Goal: Task Accomplishment & Management: Manage account settings

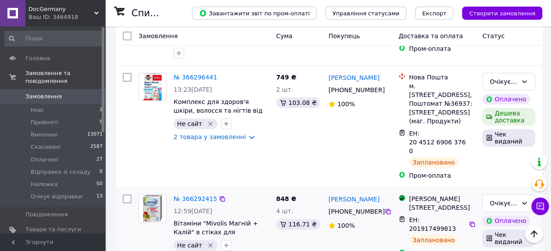
scroll to position [88, 0]
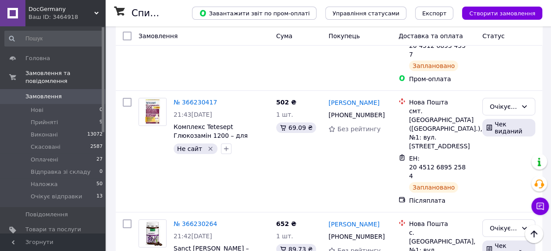
scroll to position [1578, 0]
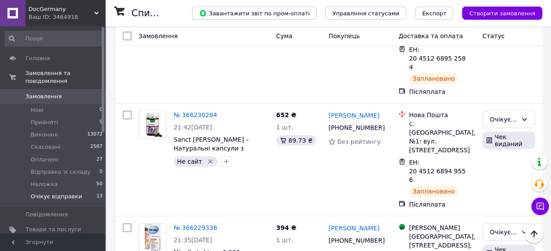
click at [41, 190] on li "Очікує відправки 13" at bounding box center [54, 198] width 108 height 17
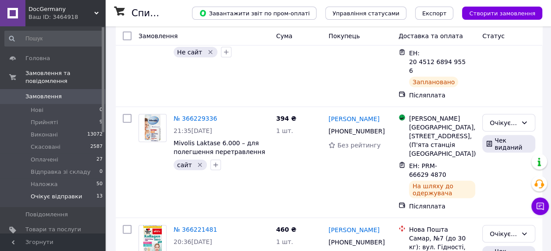
scroll to position [1208, 0]
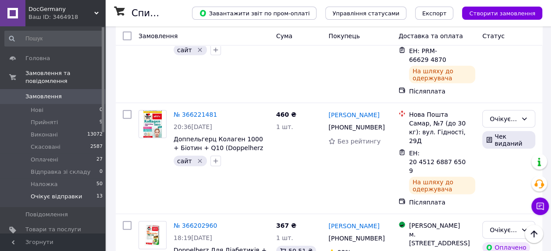
click at [502, 214] on li "Оплачено" at bounding box center [509, 213] width 52 height 16
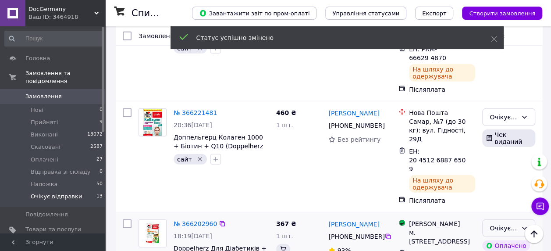
scroll to position [1165, 0]
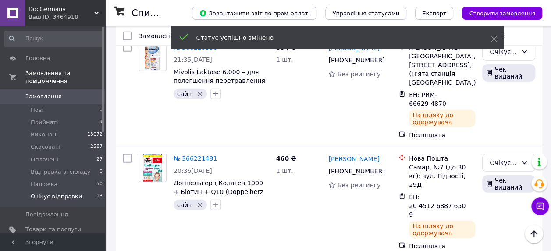
click at [500, 164] on li "Оплачено" at bounding box center [509, 164] width 52 height 16
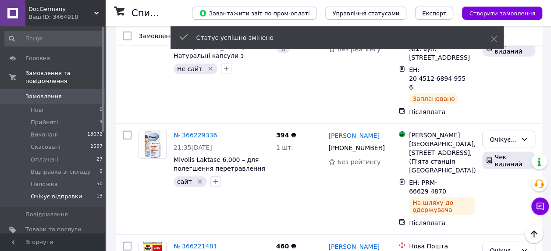
scroll to position [1077, 0]
click at [516, 245] on div "Очікує відправки" at bounding box center [504, 250] width 28 height 10
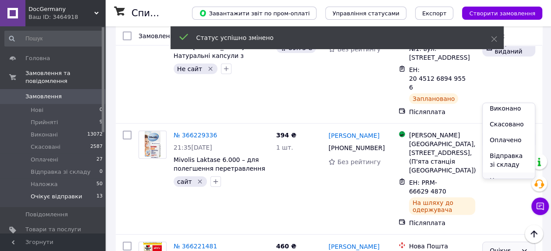
scroll to position [28, 0]
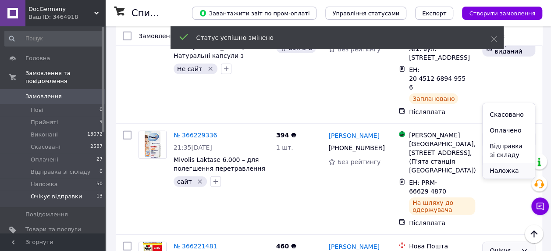
click at [498, 171] on li "Наложка" at bounding box center [509, 171] width 52 height 16
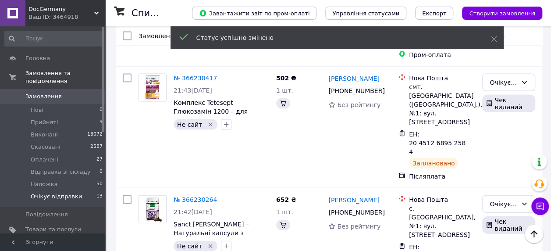
scroll to position [945, 0]
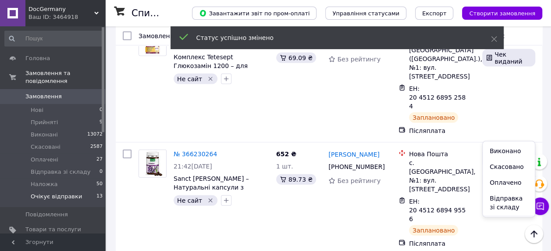
scroll to position [28, 0]
click at [497, 209] on li "Наложка" at bounding box center [509, 209] width 52 height 16
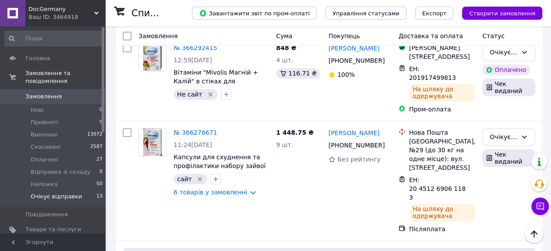
scroll to position [200, 0]
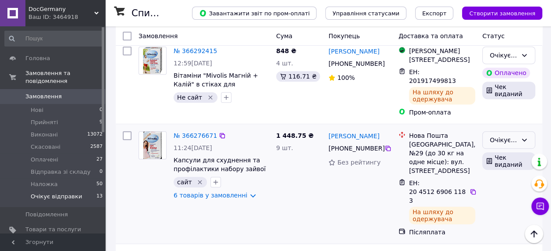
click at [497, 135] on div "Очікує відправки" at bounding box center [504, 140] width 28 height 10
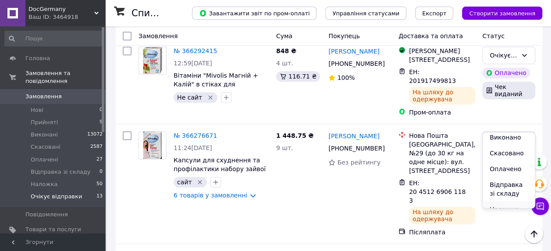
scroll to position [28, 0]
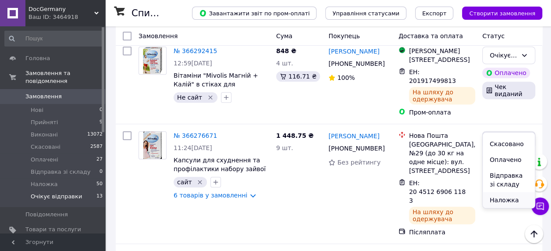
click at [508, 202] on li "Наложка" at bounding box center [509, 200] width 52 height 16
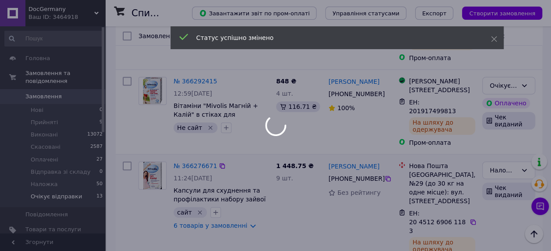
scroll to position [113, 0]
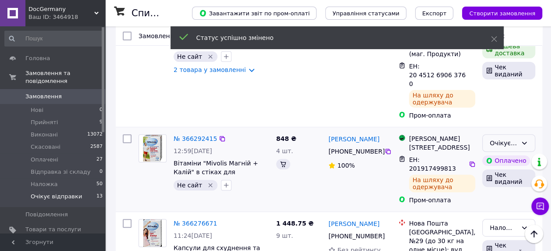
click at [522, 139] on icon at bounding box center [524, 142] width 7 height 7
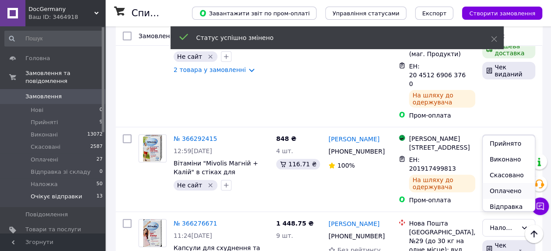
click at [510, 188] on li "Оплачено" at bounding box center [509, 191] width 52 height 16
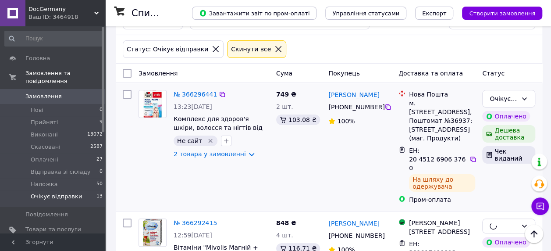
scroll to position [25, 0]
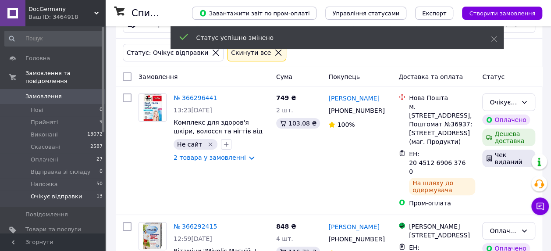
click at [513, 100] on div "Очікує відправки" at bounding box center [504, 102] width 28 height 10
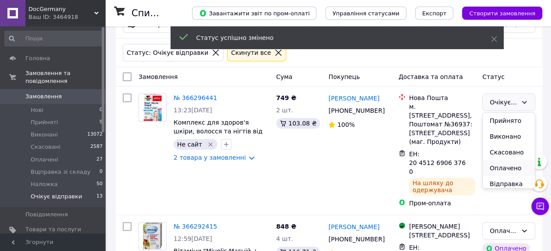
click at [502, 165] on li "Оплачено" at bounding box center [509, 168] width 52 height 16
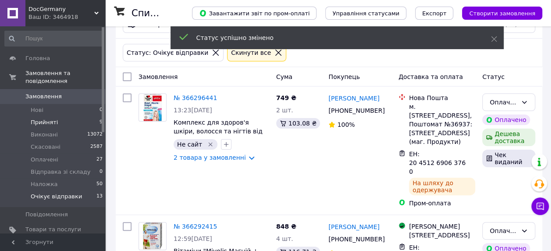
click at [45, 118] on span "Прийняті" at bounding box center [44, 122] width 27 height 8
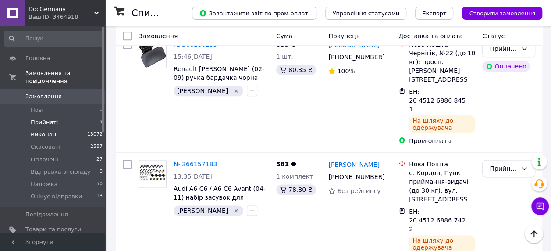
scroll to position [482, 0]
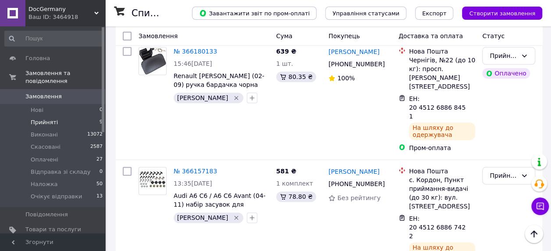
click at [59, 116] on li "Прийняті 9" at bounding box center [54, 122] width 108 height 12
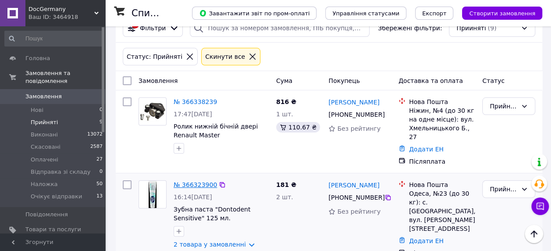
scroll to position [0, 0]
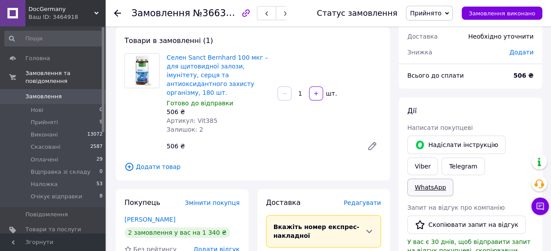
scroll to position [88, 0]
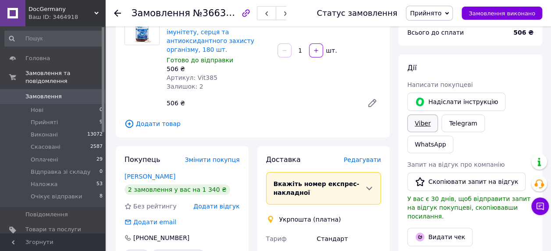
click at [438, 114] on link "Viber" at bounding box center [422, 123] width 31 height 18
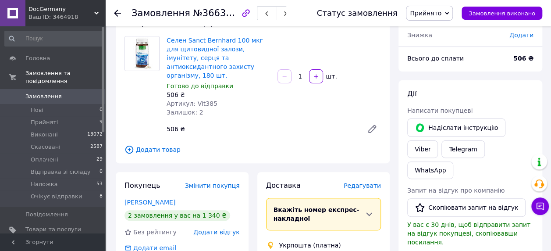
scroll to position [44, 0]
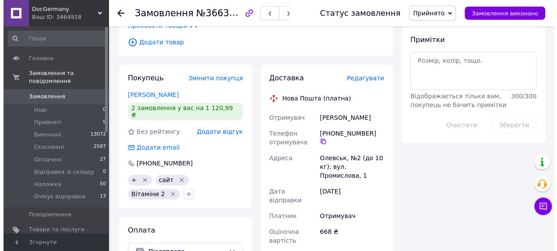
scroll to position [438, 0]
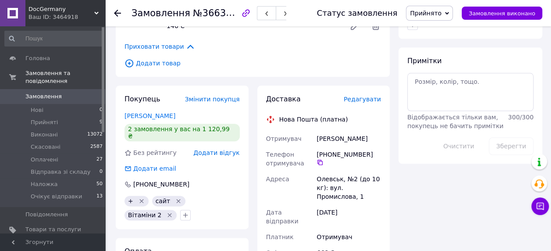
click at [364, 96] on span "Редагувати" at bounding box center [362, 99] width 37 height 7
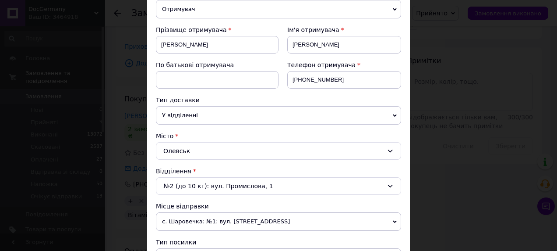
scroll to position [175, 0]
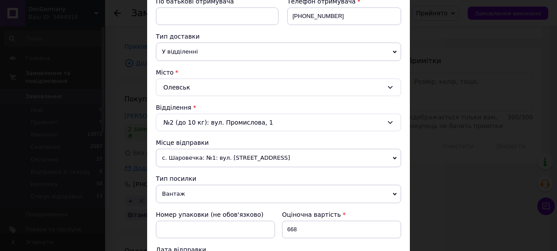
click at [215, 150] on span "с. Шаровечка: №1: вул. [STREET_ADDRESS]" at bounding box center [278, 158] width 245 height 18
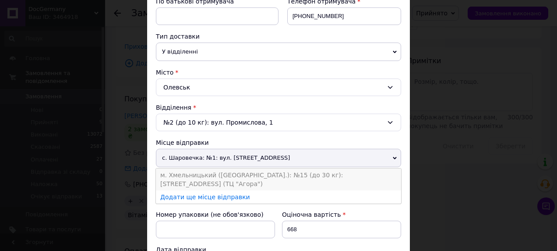
click at [195, 175] on li "м. Хмельницький ([GEOGRAPHIC_DATA].): №15 (до 30 кг): [STREET_ADDRESS] (ТЦ "Аго…" at bounding box center [278, 179] width 245 height 22
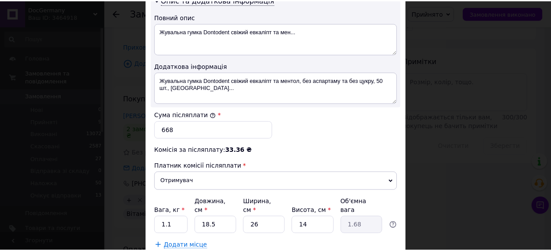
scroll to position [520, 0]
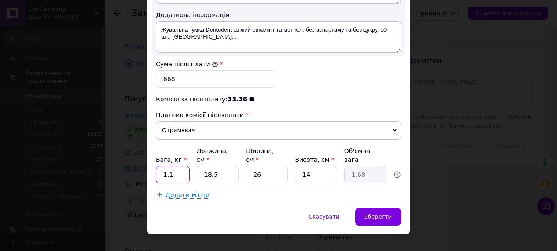
click at [184, 166] on input "1.1" at bounding box center [173, 175] width 34 height 18
type input "0.5"
type input "2"
type input "0.18"
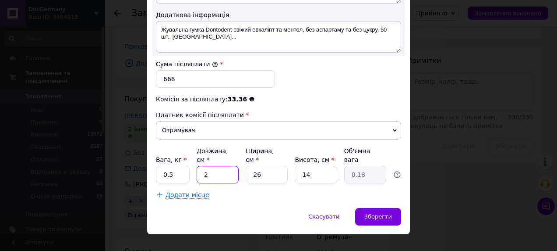
type input "20"
type input "1.82"
type input "20"
type input "1"
type input "0.1"
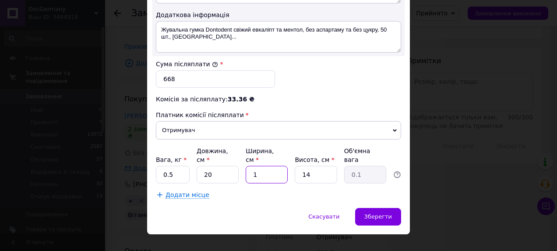
type input "10"
type input "0.7"
type input "10"
type input "1"
type input "0.1"
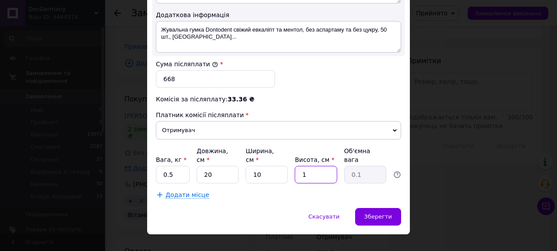
type input "10"
type input "0.5"
type input "10"
click at [380, 208] on div "Зберегти" at bounding box center [378, 217] width 46 height 18
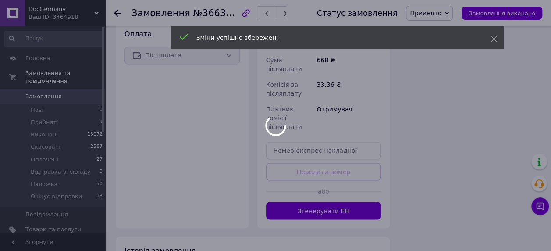
scroll to position [657, 0]
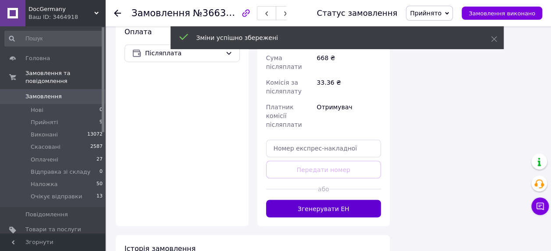
click at [295, 199] on button "Згенерувати ЕН" at bounding box center [323, 208] width 115 height 18
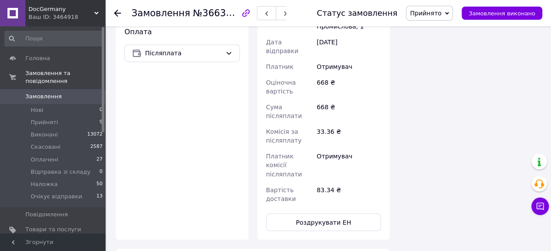
click at [441, 12] on span "Прийнято" at bounding box center [426, 13] width 32 height 7
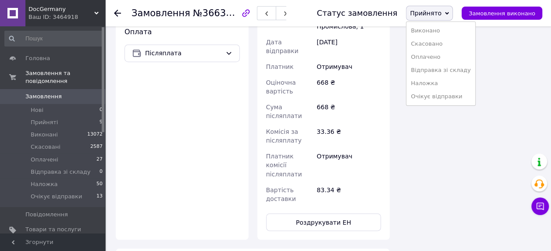
click at [438, 98] on li "Очікує відправки" at bounding box center [440, 96] width 68 height 13
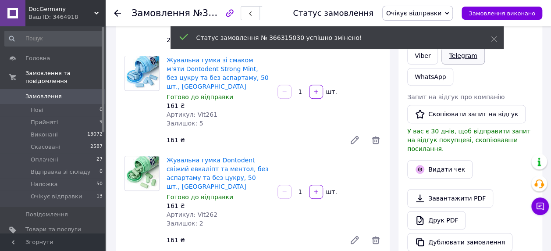
scroll to position [88, 0]
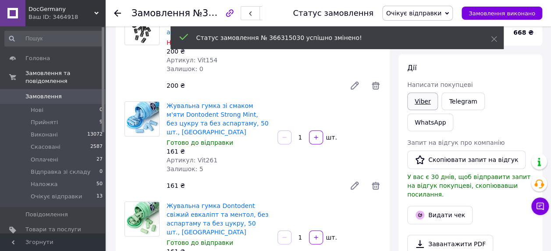
click at [418, 96] on link "Viber" at bounding box center [422, 101] width 31 height 18
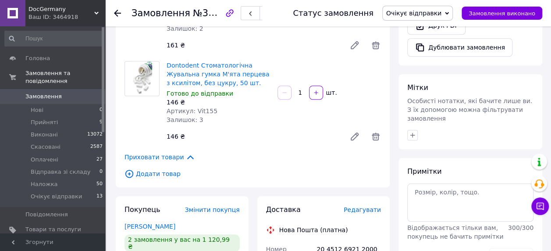
scroll to position [394, 0]
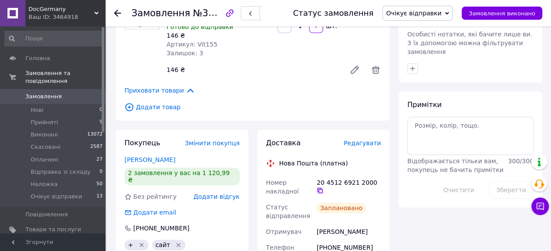
click at [323, 188] on icon at bounding box center [319, 190] width 5 height 5
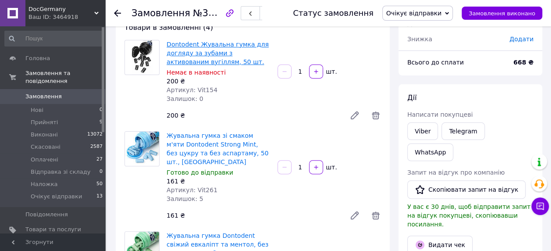
scroll to position [0, 0]
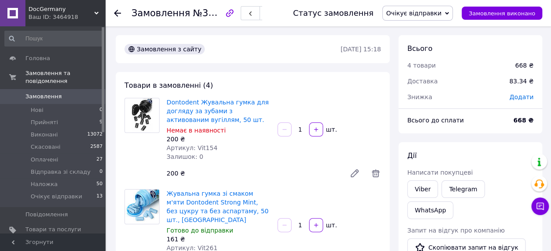
click at [203, 149] on span "Артикул: Vit154" at bounding box center [192, 147] width 51 height 7
copy span "Vit154"
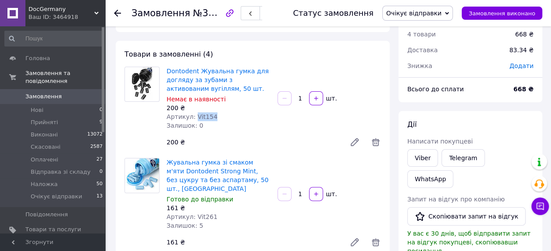
scroll to position [44, 0]
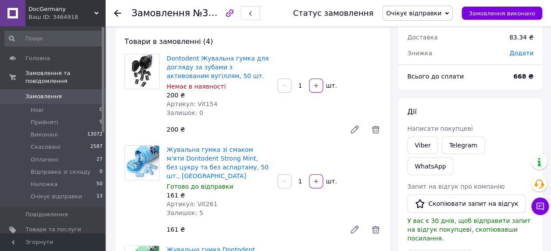
click at [206, 200] on span "Артикул: Vit261" at bounding box center [192, 203] width 51 height 7
click at [207, 200] on span "Артикул: Vit261" at bounding box center [192, 203] width 51 height 7
copy span "Vit261"
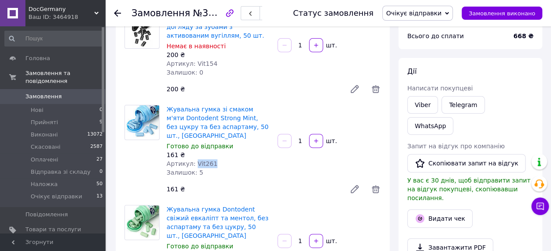
scroll to position [131, 0]
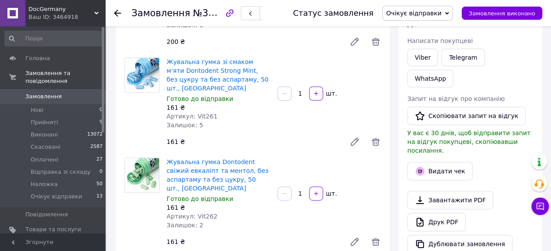
click at [206, 213] on span "Артикул: Vit262" at bounding box center [192, 216] width 51 height 7
copy span "Vit262"
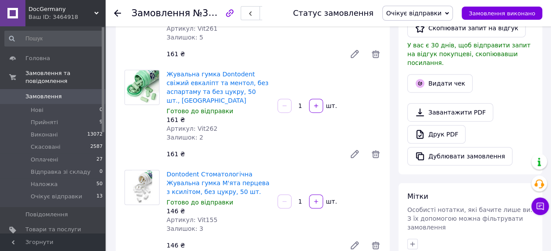
click at [203, 216] on span "Артикул: Vit155" at bounding box center [192, 219] width 51 height 7
copy span "Vit155"
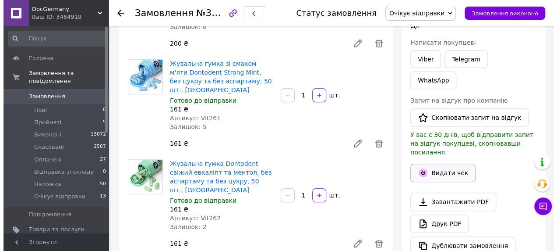
scroll to position [131, 0]
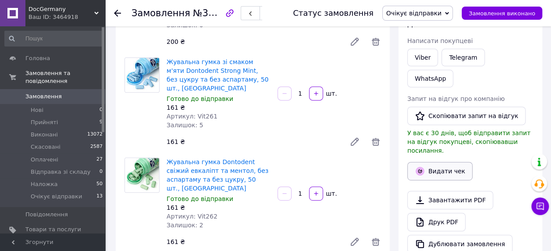
click at [437, 162] on button "Видати чек" at bounding box center [439, 171] width 65 height 18
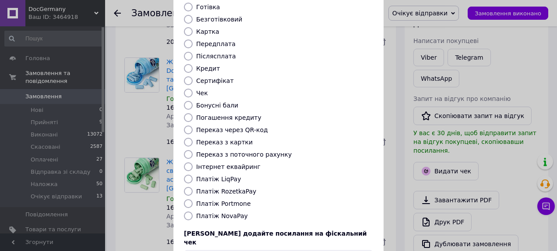
scroll to position [125, 0]
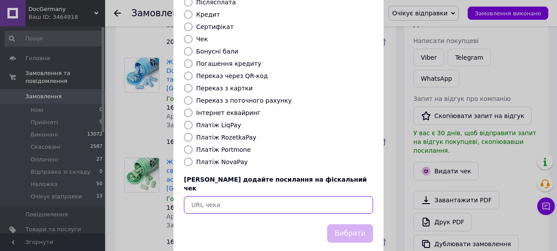
click at [238, 196] on input "text" at bounding box center [278, 205] width 189 height 18
paste input "https://check.checkbox.ua/1c77ba1a-507f-4440-ab70-3232c6cbe30d"
type input "https://check.checkbox.ua/1c77ba1a-507f-4440-ab70-3232c6cbe30d"
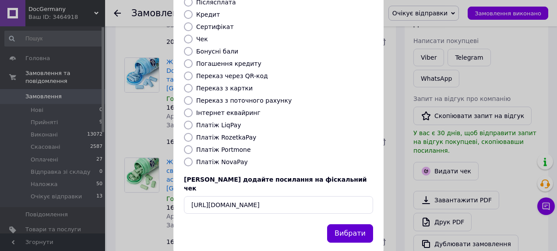
click at [364, 224] on button "Вибрати" at bounding box center [350, 233] width 46 height 19
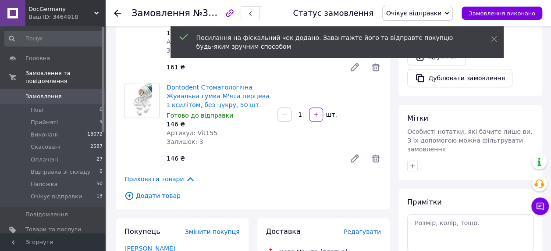
scroll to position [307, 0]
click at [414, 161] on icon "button" at bounding box center [412, 164] width 7 height 7
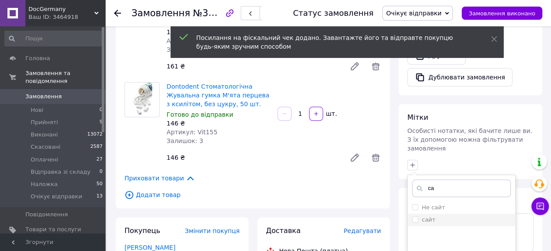
type input "са"
click at [425, 216] on label "сайт" at bounding box center [429, 219] width 14 height 7
checkbox input "true"
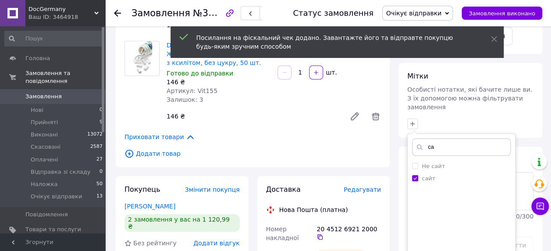
scroll to position [394, 0]
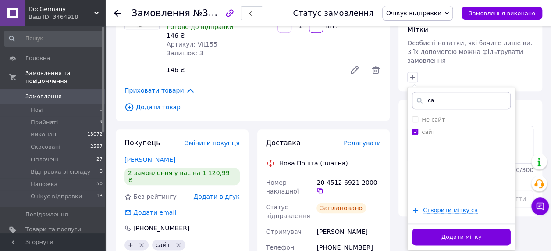
click at [456, 228] on button "Додати мітку" at bounding box center [461, 236] width 99 height 17
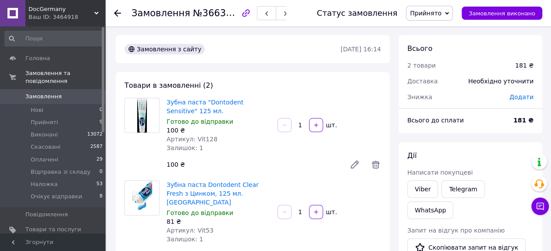
click at [437, 14] on span "Прийнято" at bounding box center [426, 13] width 32 height 7
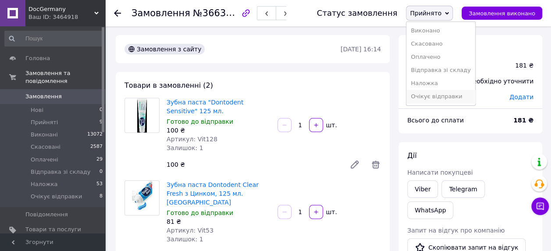
click at [447, 96] on li "Очікує відправки" at bounding box center [440, 96] width 68 height 13
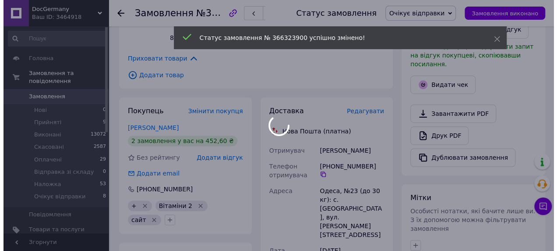
scroll to position [219, 0]
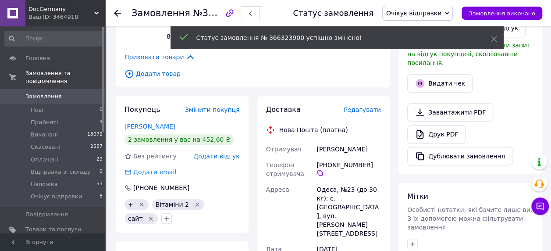
click at [373, 106] on span "Редагувати" at bounding box center [362, 109] width 37 height 7
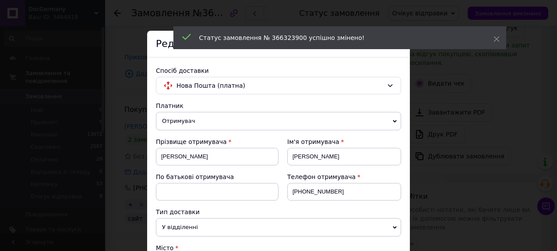
scroll to position [263, 0]
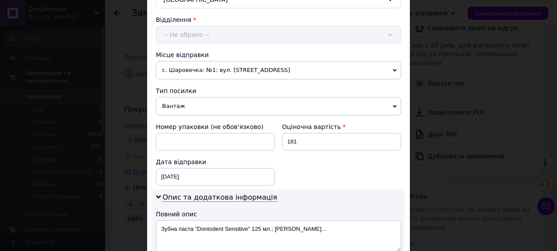
click at [202, 68] on span "с. Шаровечка: №1: вул. [STREET_ADDRESS]" at bounding box center [278, 70] width 245 height 18
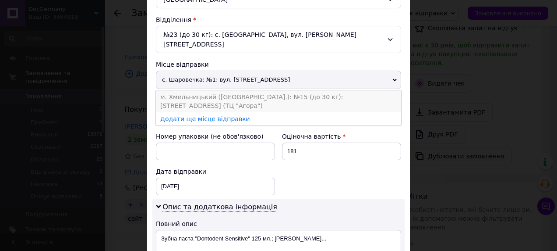
click at [201, 90] on li "м. Хмельницький ([GEOGRAPHIC_DATA].): №15 (до 30 кг): [STREET_ADDRESS] (ТЦ "Аго…" at bounding box center [278, 101] width 245 height 22
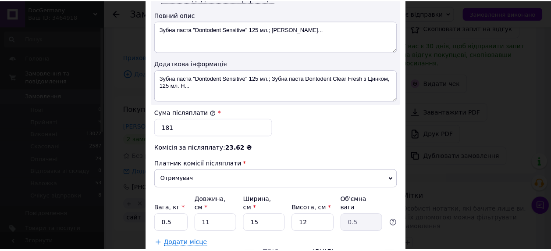
scroll to position [482, 0]
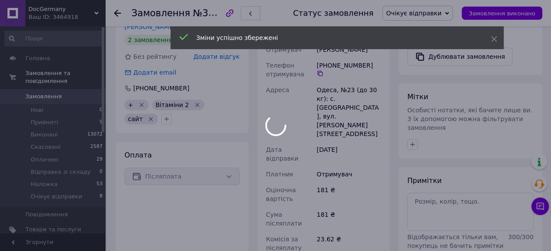
scroll to position [394, 0]
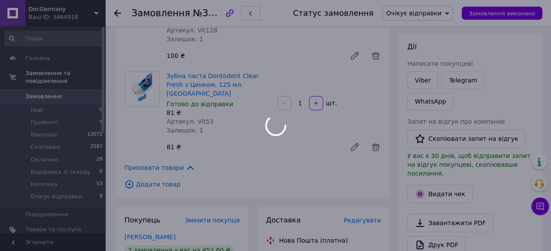
scroll to position [44, 0]
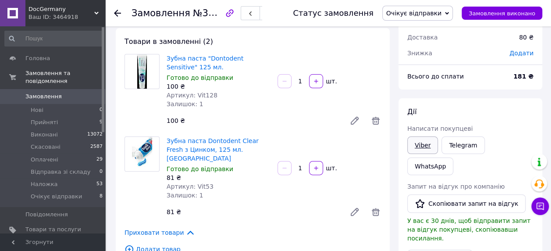
click at [429, 143] on link "Viber" at bounding box center [422, 145] width 31 height 18
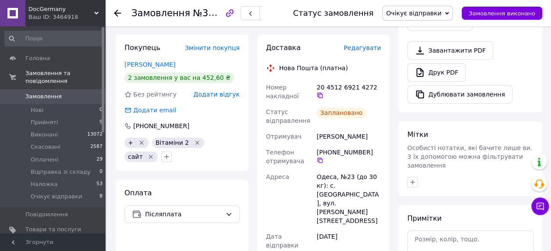
scroll to position [263, 0]
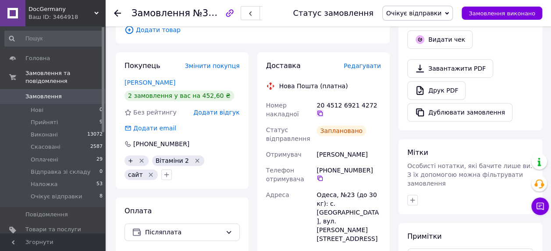
click at [323, 110] on icon at bounding box center [319, 113] width 7 height 7
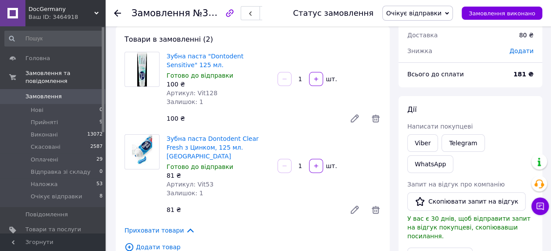
scroll to position [0, 0]
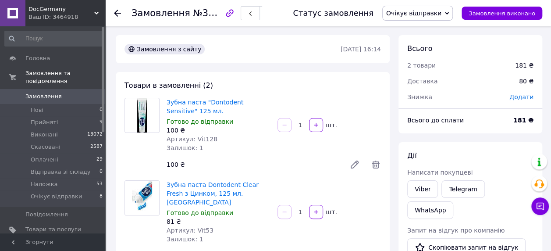
click at [206, 138] on span "Артикул: Vit128" at bounding box center [192, 138] width 51 height 7
copy span "Vit128"
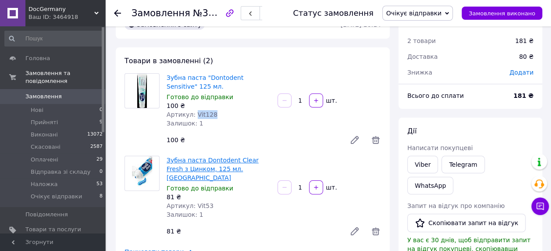
scroll to position [44, 0]
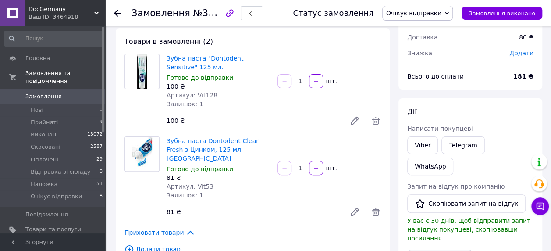
click at [201, 183] on span "Артикул: Vit53" at bounding box center [190, 186] width 47 height 7
copy span "Vit53"
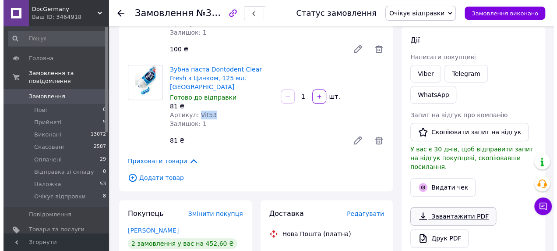
scroll to position [175, 0]
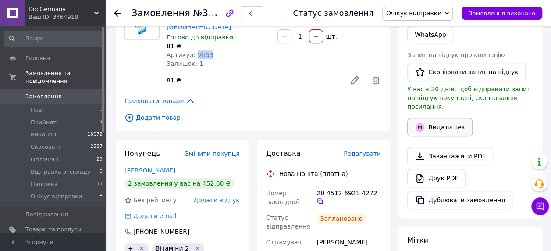
click at [440, 118] on button "Видати чек" at bounding box center [439, 127] width 65 height 18
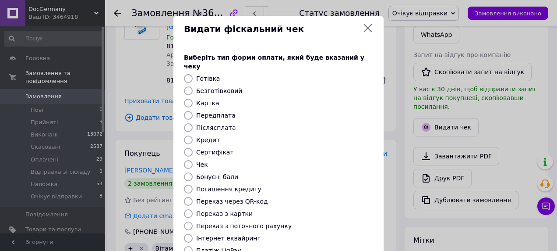
scroll to position [125, 0]
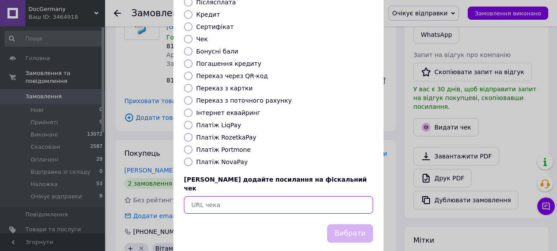
click at [248, 196] on input "text" at bounding box center [278, 205] width 189 height 18
paste input "https://check.checkbox.ua/50d35755-3bc2-4913-a974-675f4ee50557"
type input "https://check.checkbox.ua/50d35755-3bc2-4913-a974-675f4ee50557"
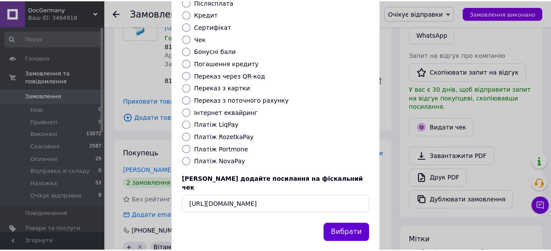
scroll to position [0, 0]
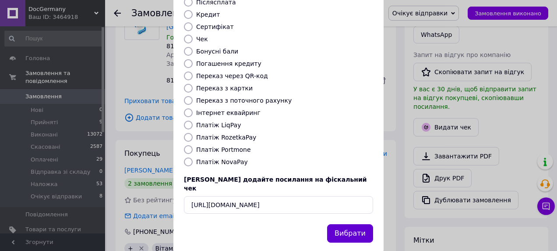
click at [333, 224] on button "Вибрати" at bounding box center [350, 233] width 46 height 19
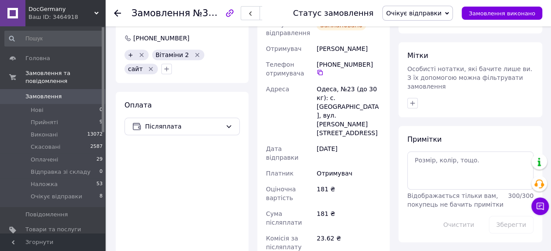
scroll to position [351, 0]
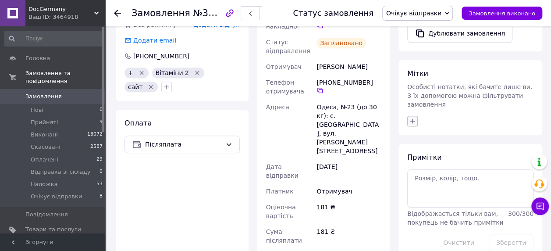
click at [414, 117] on icon "button" at bounding box center [412, 120] width 7 height 7
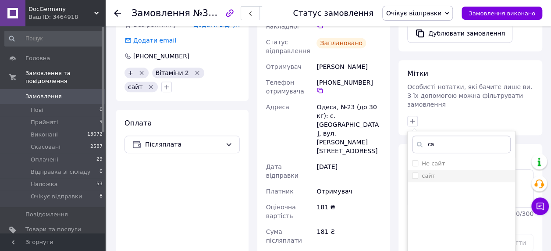
type input "са"
click at [443, 172] on div "сайт" at bounding box center [461, 176] width 99 height 8
checkbox input "true"
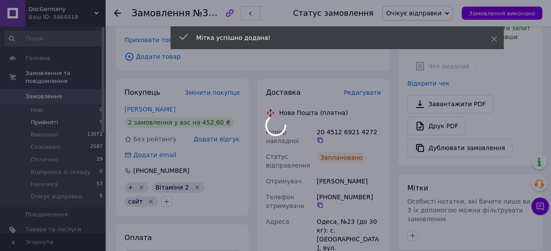
scroll to position [219, 0]
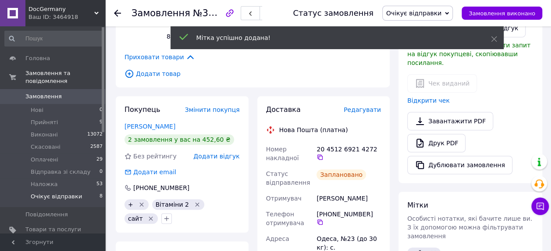
click at [55, 192] on span "Очікує відправки" at bounding box center [56, 196] width 51 height 8
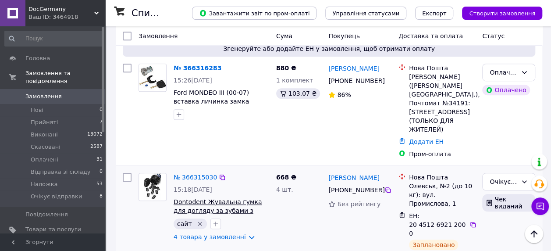
scroll to position [307, 0]
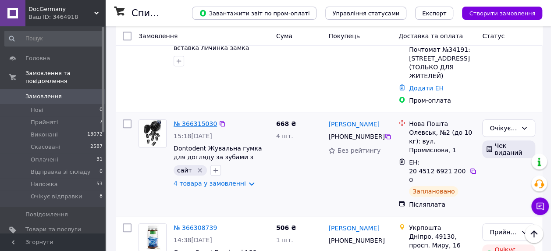
click at [191, 120] on link "№ 366315030" at bounding box center [195, 123] width 43 height 7
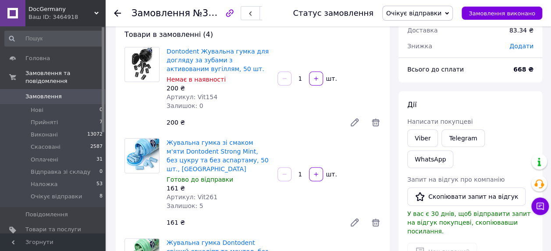
scroll to position [44, 0]
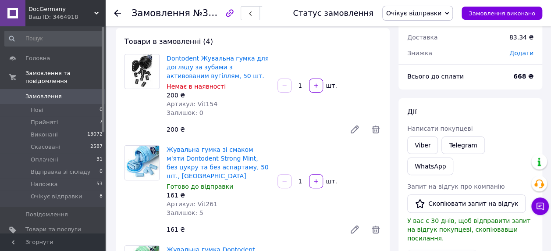
click at [204, 103] on span "Артикул: Vit154" at bounding box center [192, 103] width 51 height 7
copy span "Vit154"
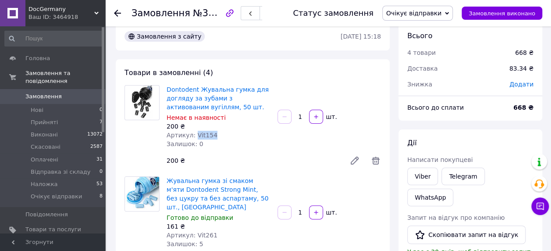
scroll to position [0, 0]
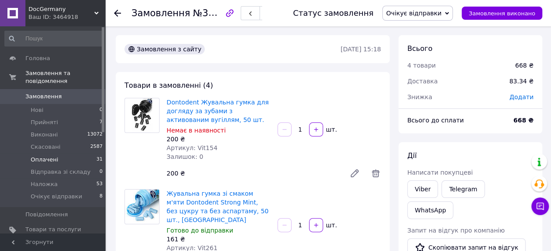
click at [41, 156] on span "Оплачені" at bounding box center [45, 160] width 28 height 8
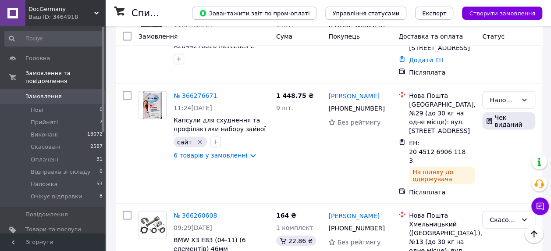
scroll to position [833, 0]
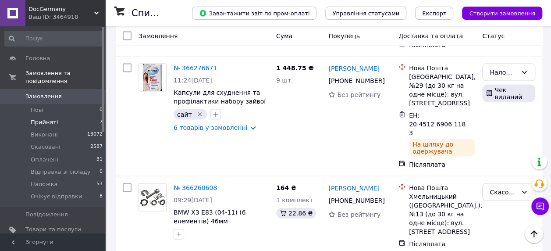
click at [43, 118] on span "Прийняті" at bounding box center [44, 122] width 27 height 8
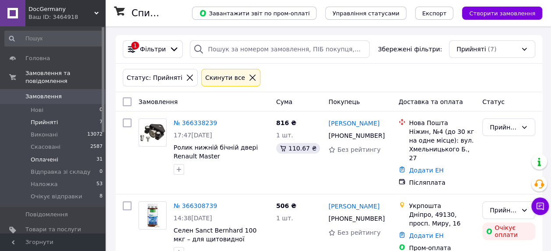
click at [41, 156] on span "Оплачені" at bounding box center [45, 160] width 28 height 8
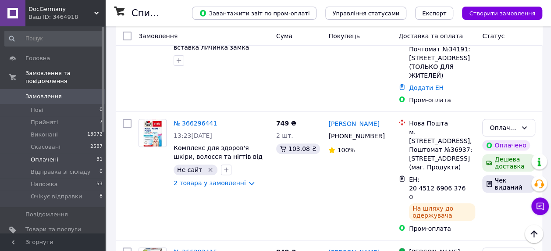
scroll to position [44, 0]
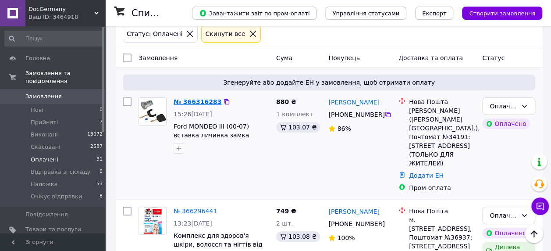
click at [201, 99] on link "№ 366316283" at bounding box center [198, 101] width 48 height 7
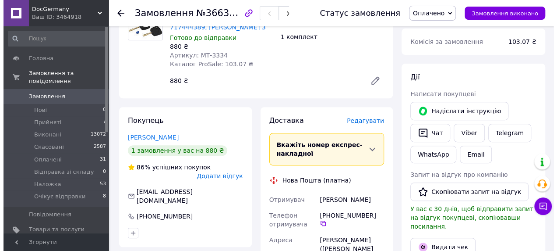
scroll to position [175, 0]
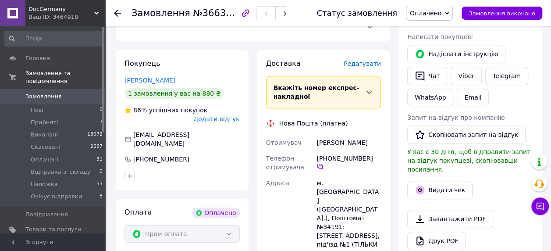
click at [366, 64] on span "Редагувати" at bounding box center [362, 63] width 37 height 7
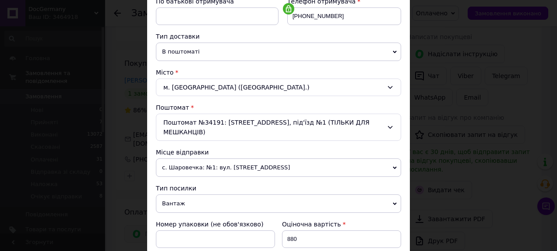
click at [205, 166] on span "с. Шаровечка: №1: вул. [STREET_ADDRESS]" at bounding box center [278, 167] width 245 height 18
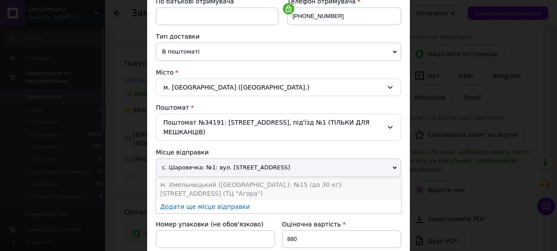
click at [200, 182] on li "м. Хмельницький ([GEOGRAPHIC_DATA].): №15 (до 30 кг): [STREET_ADDRESS] (ТЦ "Аго…" at bounding box center [278, 189] width 245 height 22
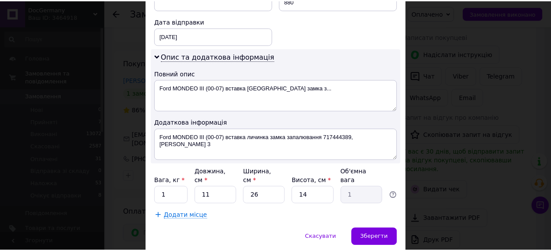
scroll to position [444, 0]
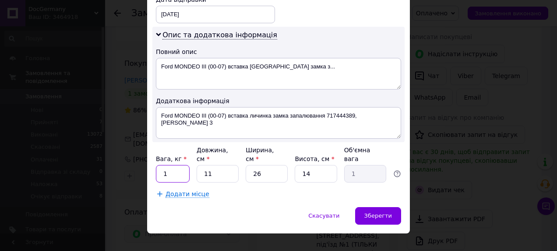
click at [170, 165] on input "1" at bounding box center [173, 174] width 34 height 18
type input "0.3"
type input "1"
type input "0.1"
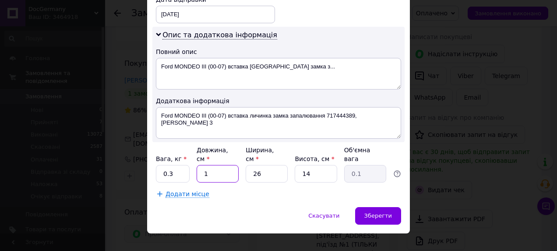
type input "12"
type input "1.09"
type input "12"
type input "1"
type input "0.1"
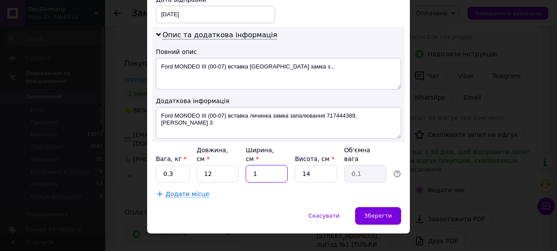
type input "10"
type input "0.42"
type input "10"
type input "1"
type input "0.1"
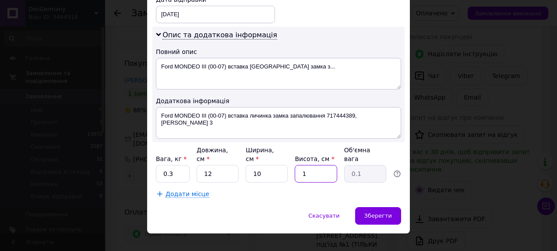
type input "10"
type input "0.3"
type input "10"
click at [395, 207] on div "Зберегти" at bounding box center [378, 216] width 46 height 18
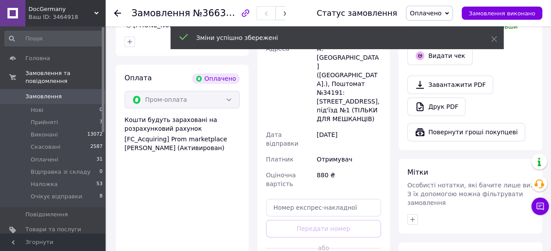
scroll to position [482, 0]
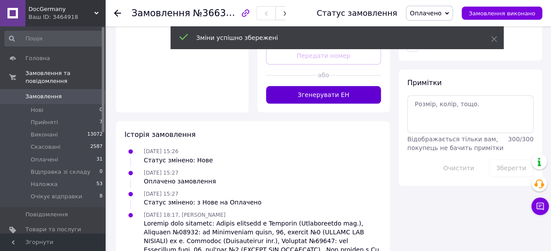
click at [324, 86] on button "Згенерувати ЕН" at bounding box center [323, 95] width 115 height 18
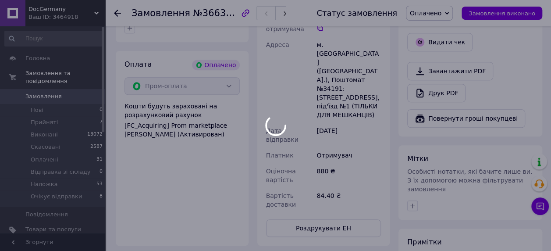
scroll to position [307, 0]
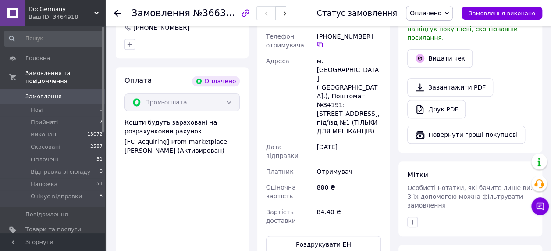
click at [434, 15] on span "Оплачено" at bounding box center [426, 13] width 32 height 7
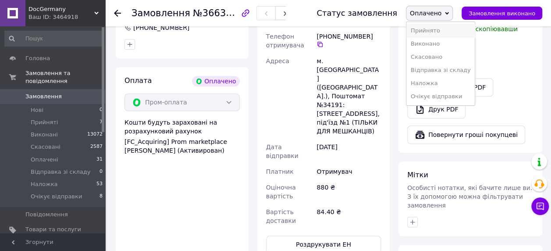
click at [432, 32] on li "Прийнято" at bounding box center [440, 30] width 68 height 13
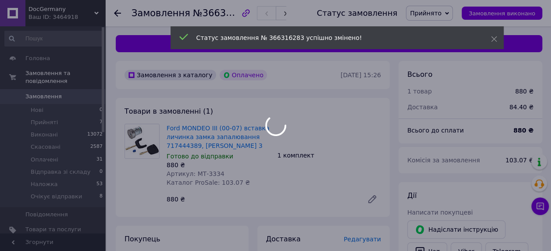
scroll to position [0, 0]
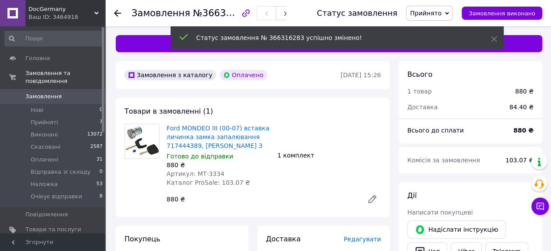
click at [210, 171] on span "Артикул: МТ-3334" at bounding box center [196, 173] width 58 height 7
copy span "3334"
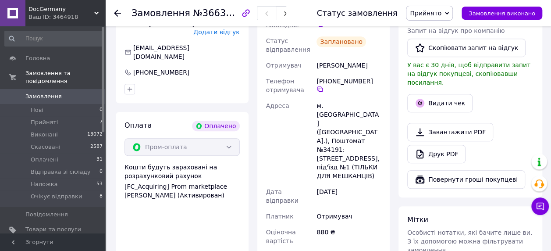
scroll to position [307, 0]
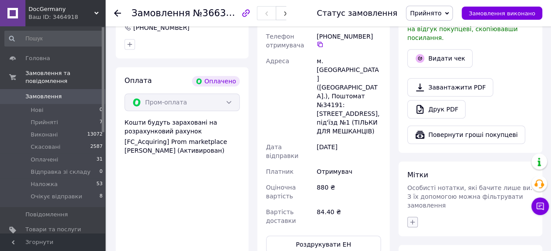
click at [412, 220] on icon "button" at bounding box center [412, 222] width 5 height 5
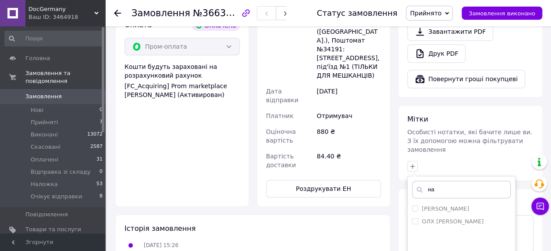
scroll to position [394, 0]
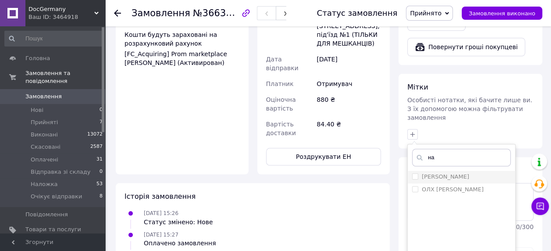
type input "на"
click at [435, 173] on label "[PERSON_NAME]" at bounding box center [445, 176] width 47 height 7
checkbox input "true"
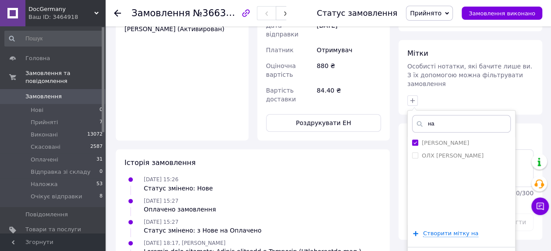
scroll to position [482, 0]
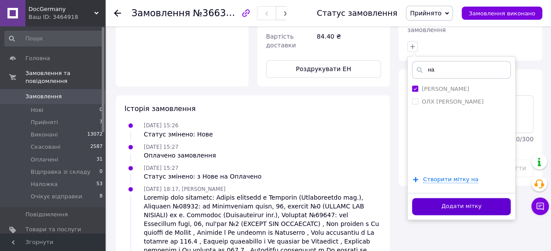
click at [427, 198] on button "Додати мітку" at bounding box center [461, 206] width 99 height 17
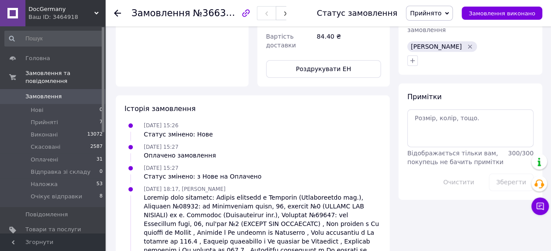
scroll to position [394, 0]
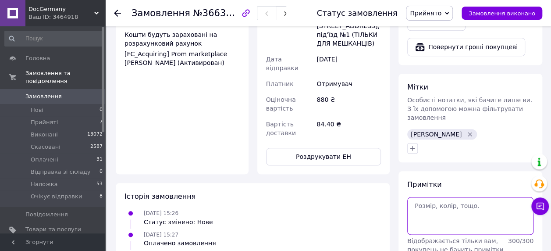
click at [431, 208] on textarea at bounding box center [470, 216] width 126 height 38
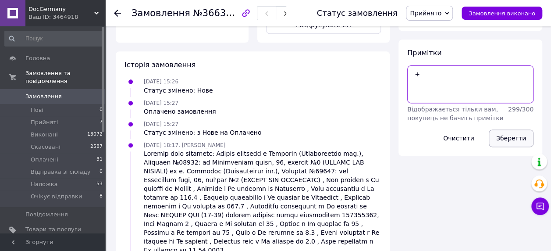
type textarea "+"
click at [515, 129] on button "Зберегти" at bounding box center [511, 138] width 45 height 18
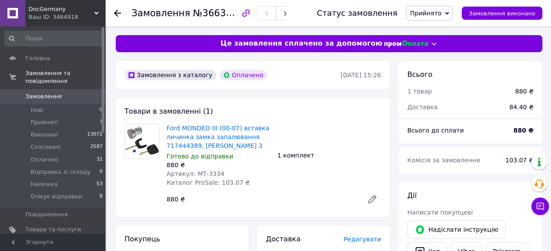
scroll to position [175, 0]
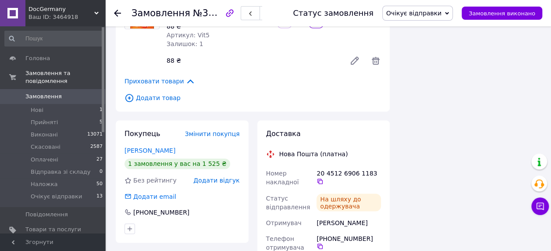
scroll to position [657, 0]
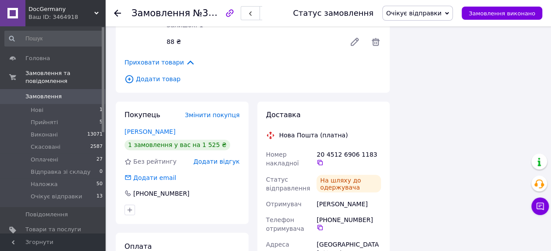
click at [439, 14] on span "Очікує відправки" at bounding box center [413, 13] width 55 height 7
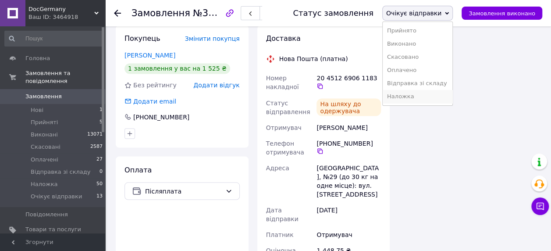
scroll to position [745, 0]
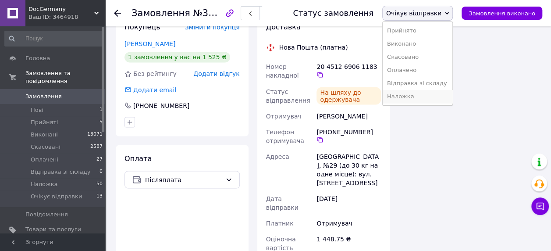
click at [425, 96] on li "Наложка" at bounding box center [418, 96] width 70 height 13
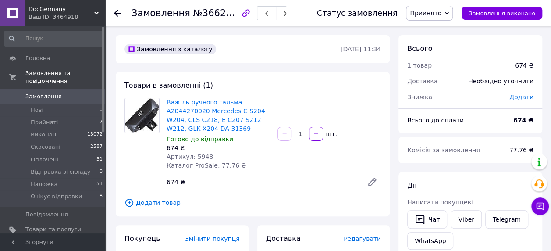
click at [197, 157] on span "Артикул: 5948" at bounding box center [190, 156] width 46 height 7
copy span "5948"
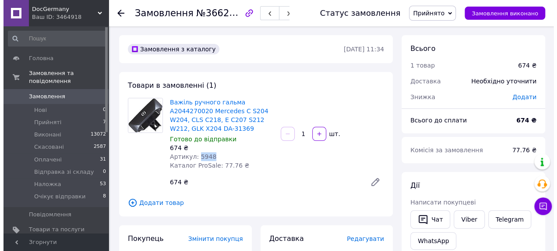
scroll to position [131, 0]
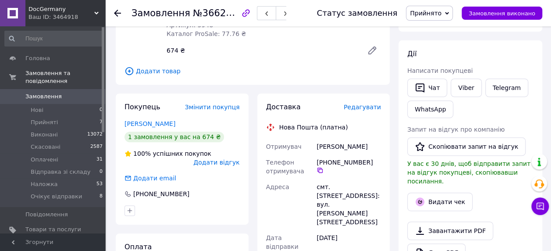
click at [369, 106] on span "Редагувати" at bounding box center [362, 106] width 37 height 7
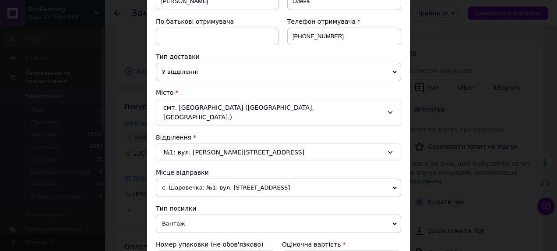
scroll to position [175, 0]
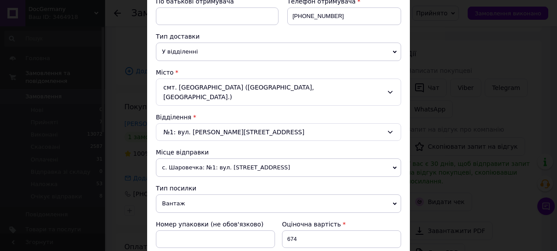
click at [196, 158] on span "с. Шаровечка: №1: вул. [STREET_ADDRESS]" at bounding box center [278, 167] width 245 height 18
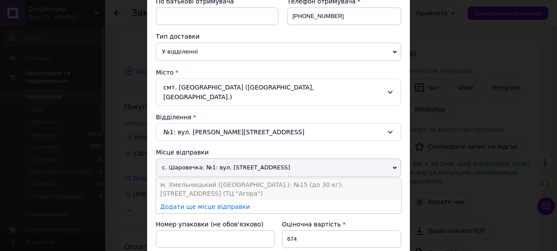
click at [196, 178] on li "м. Хмельницький ([GEOGRAPHIC_DATA].): №15 (до 30 кг): [STREET_ADDRESS] (ТЦ "Аго…" at bounding box center [278, 189] width 245 height 22
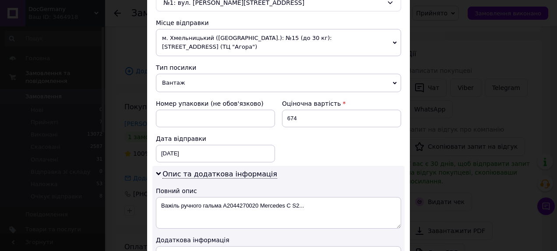
scroll to position [263, 0]
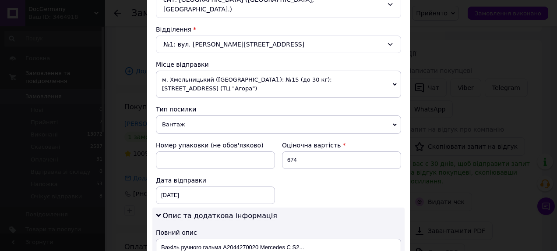
click at [204, 71] on span "м. Хмельницький ([GEOGRAPHIC_DATA].): №15 (до 30 кг): [STREET_ADDRESS] (ТЦ "Аго…" at bounding box center [278, 84] width 245 height 27
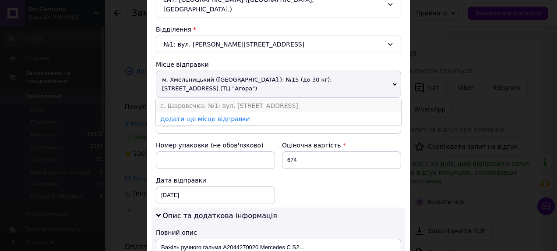
click at [197, 99] on li "с. Шаровечка: №1: вул. [STREET_ADDRESS]" at bounding box center [278, 105] width 245 height 13
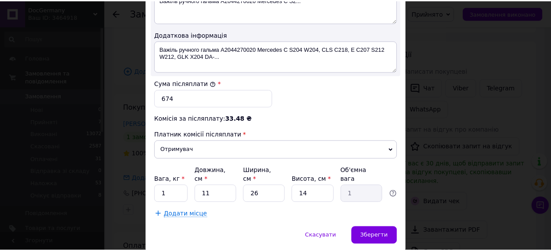
scroll to position [511, 0]
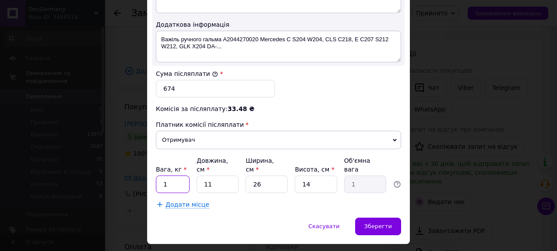
click at [175, 175] on input "1" at bounding box center [173, 184] width 34 height 18
type input "0.5"
type input "2"
type input "0.18"
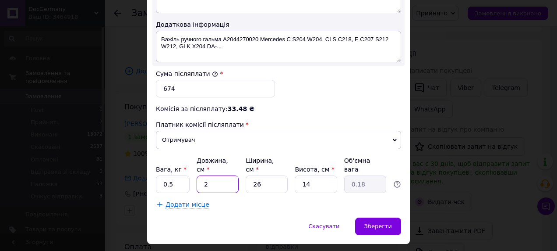
type input "20"
type input "1.82"
type input "20"
type input "1"
type input "0.1"
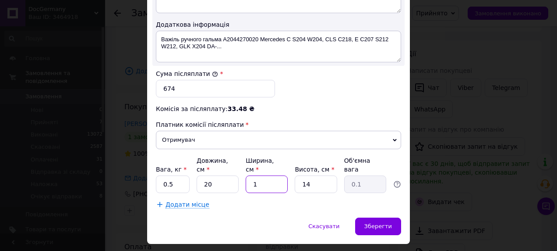
type input "10"
type input "0.7"
type input "10"
type input "1"
type input "0.1"
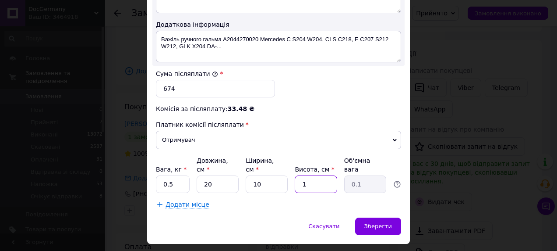
type input "10"
type input "0.5"
type input "10"
click at [382, 223] on span "Зберегти" at bounding box center [379, 226] width 28 height 7
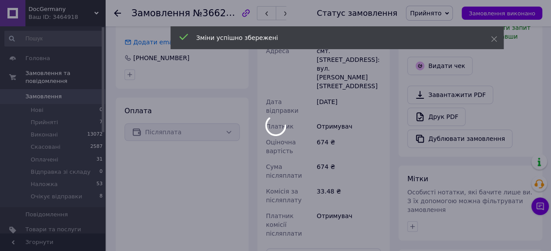
scroll to position [351, 0]
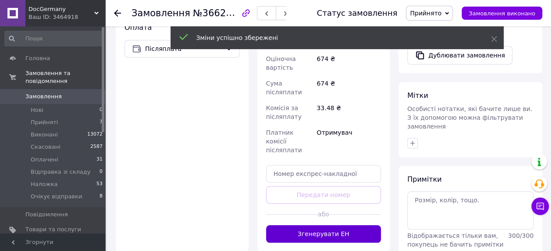
click at [337, 225] on button "Згенерувати ЕН" at bounding box center [323, 234] width 115 height 18
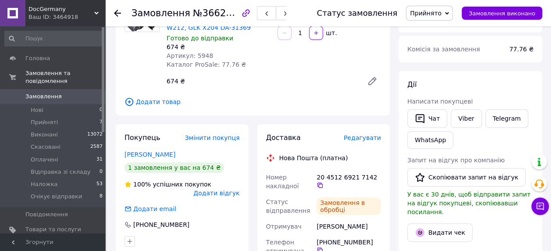
scroll to position [88, 0]
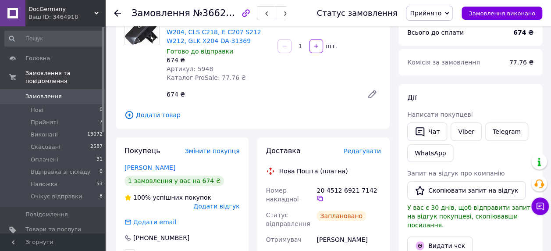
click at [198, 67] on span "Артикул: 5948" at bounding box center [190, 68] width 46 height 7
copy span "5948"
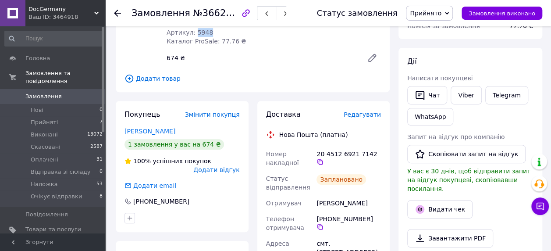
scroll to position [175, 0]
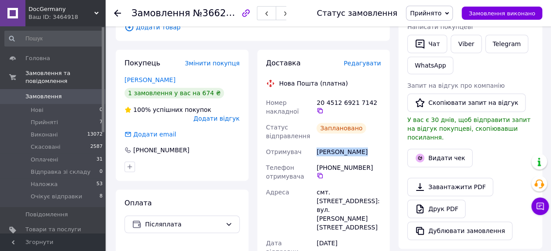
drag, startPoint x: 316, startPoint y: 151, endPoint x: 370, endPoint y: 154, distance: 53.5
click at [370, 154] on div "Фещенко Олена" at bounding box center [349, 152] width 68 height 16
copy div "Фещенко Олена"
click at [323, 108] on icon at bounding box center [319, 110] width 5 height 5
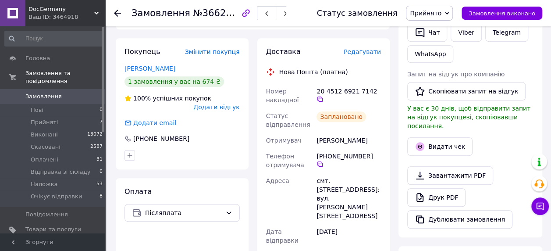
scroll to position [394, 0]
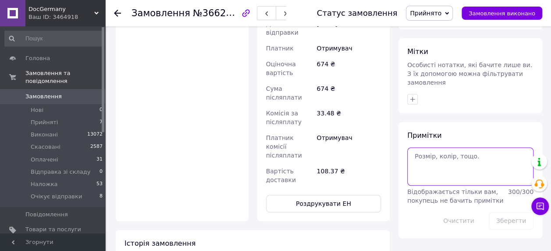
click at [415, 147] on textarea at bounding box center [470, 166] width 126 height 38
paste textarea "Замовлення № 366342951"
type textarea "Замовлення № 366342951"
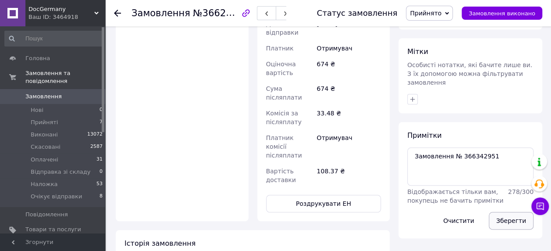
click at [505, 212] on button "Зберегти" at bounding box center [511, 221] width 45 height 18
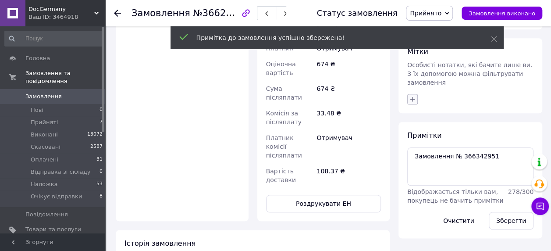
click at [412, 96] on icon "button" at bounding box center [412, 98] width 5 height 5
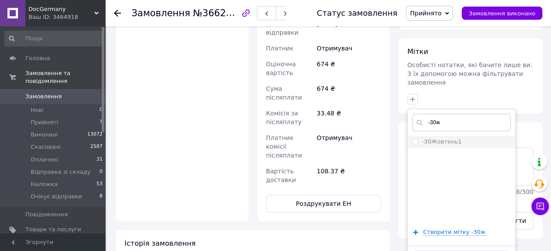
type input "-30ж"
click at [452, 138] on label "-30Жовтень1" at bounding box center [442, 141] width 40 height 7
checkbox input "true"
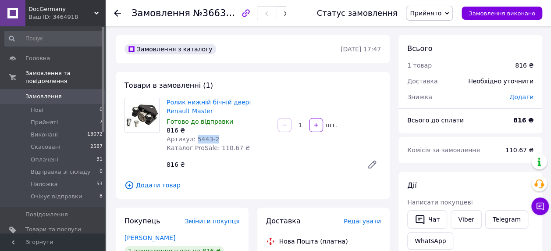
drag, startPoint x: 192, startPoint y: 139, endPoint x: 223, endPoint y: 137, distance: 30.7
click at [223, 137] on div "Артикул: 5443-2" at bounding box center [219, 139] width 104 height 9
copy span "5443-2"
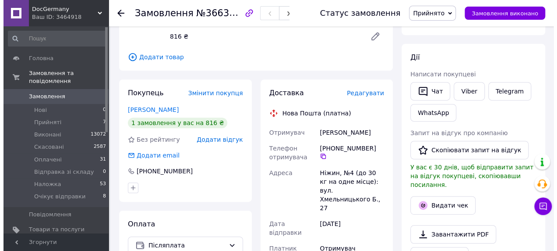
scroll to position [131, 0]
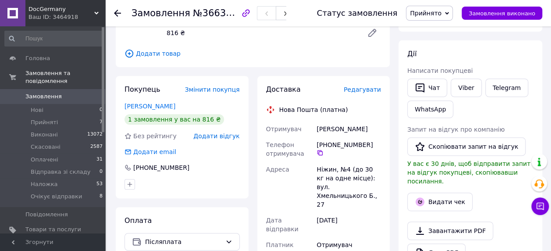
click at [362, 91] on span "Редагувати" at bounding box center [362, 89] width 37 height 7
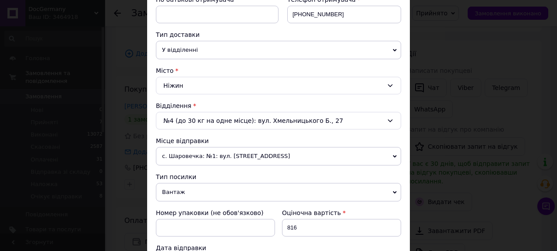
scroll to position [263, 0]
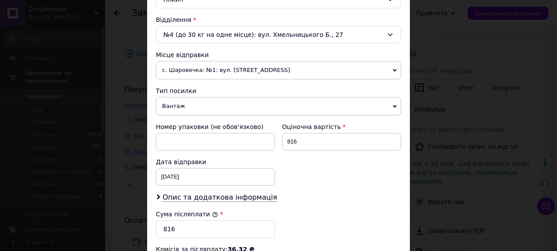
click at [190, 65] on span "с. Шаровечка: №1: вул. [STREET_ADDRESS]" at bounding box center [278, 70] width 245 height 18
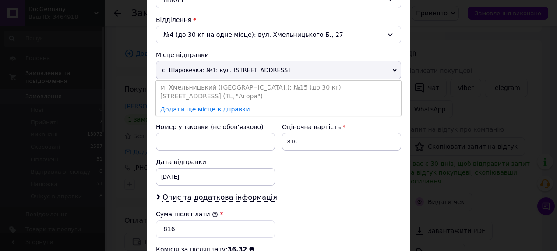
click at [190, 65] on span "с. Шаровечка: №1: вул. [STREET_ADDRESS]" at bounding box center [278, 70] width 245 height 18
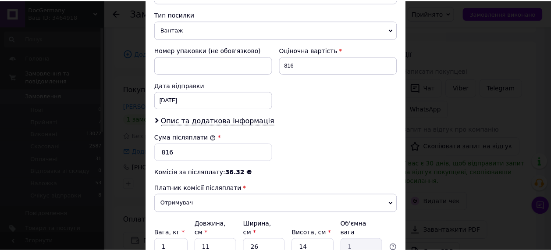
scroll to position [414, 0]
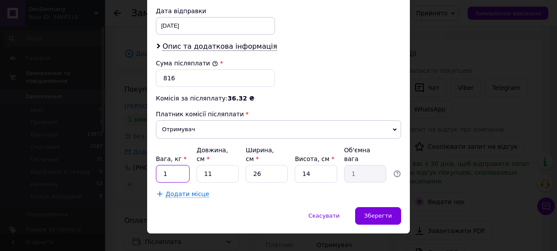
click at [179, 165] on input "1" at bounding box center [173, 174] width 34 height 18
type input "0.3"
type input "1"
type input "0.1"
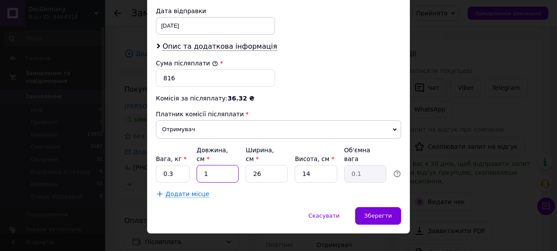
type input "12"
type input "1.09"
type input "12"
type input "1"
type input "0.1"
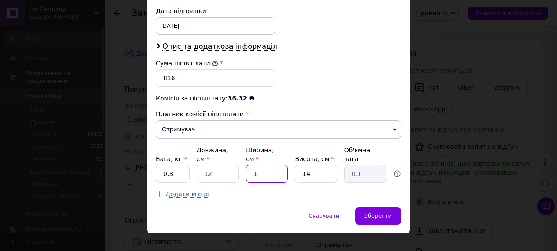
type input "10"
type input "0.42"
type input "10"
type input "1"
type input "0.1"
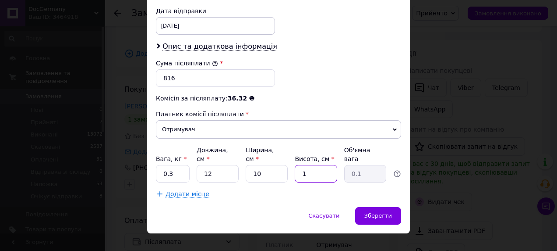
type input "10"
type input "0.3"
type input "10"
click at [380, 207] on div "Зберегти" at bounding box center [378, 216] width 46 height 18
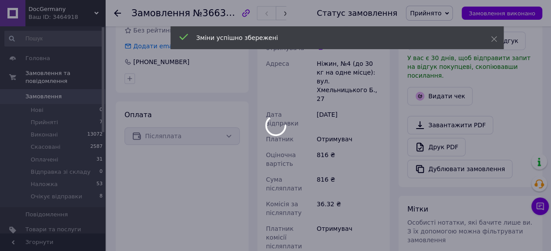
scroll to position [307, 0]
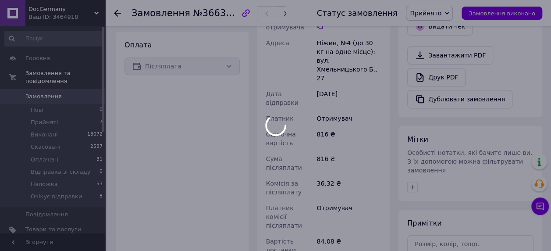
scroll to position [44, 0]
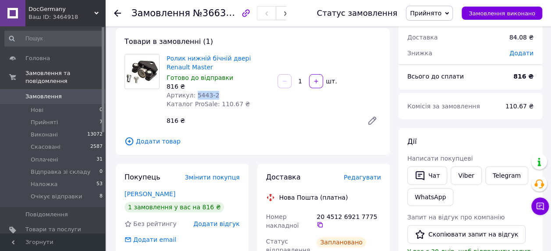
drag, startPoint x: 194, startPoint y: 94, endPoint x: 213, endPoint y: 96, distance: 18.9
click at [213, 96] on div "Артикул: 5443-2" at bounding box center [219, 95] width 104 height 9
copy span "5443-2"
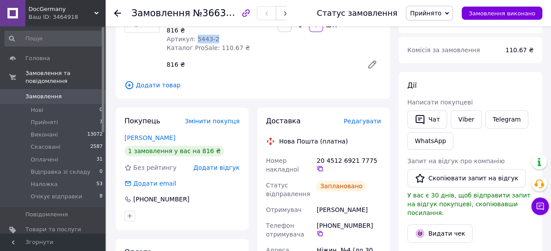
scroll to position [131, 0]
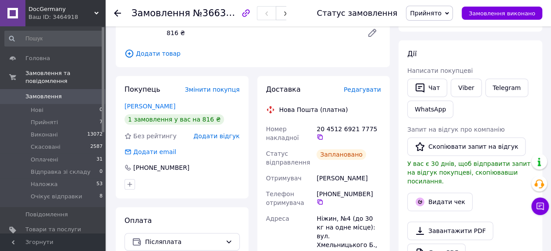
drag, startPoint x: 316, startPoint y: 178, endPoint x: 362, endPoint y: 177, distance: 45.2
click at [362, 177] on div "[PERSON_NAME]" at bounding box center [349, 178] width 68 height 16
copy div "[PERSON_NAME]"
click at [323, 133] on icon at bounding box center [319, 136] width 7 height 7
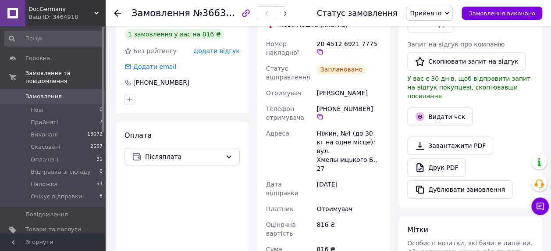
scroll to position [307, 0]
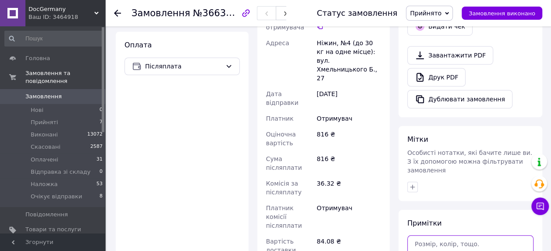
click at [430, 235] on textarea at bounding box center [470, 254] width 126 height 38
paste textarea "Замовлення № 366343183"
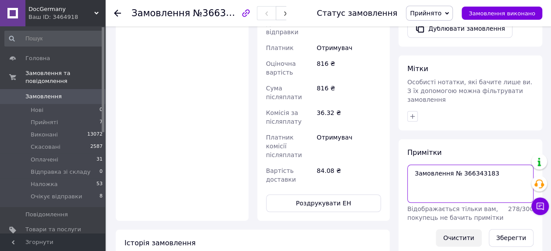
scroll to position [438, 0]
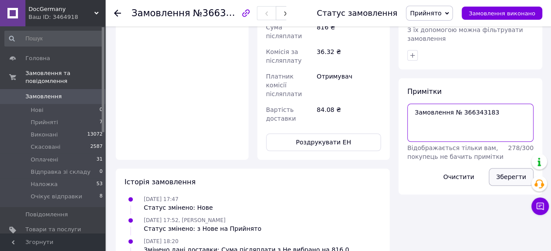
type textarea "Замовлення № 366343183"
drag, startPoint x: 507, startPoint y: 156, endPoint x: 473, endPoint y: 149, distance: 34.0
click at [507, 168] on button "Зберегти" at bounding box center [511, 177] width 45 height 18
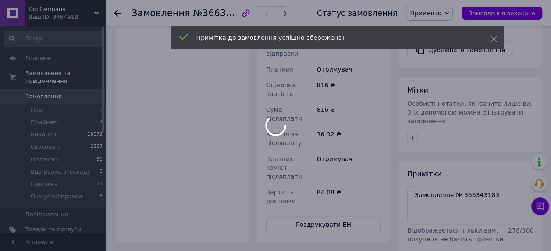
scroll to position [351, 0]
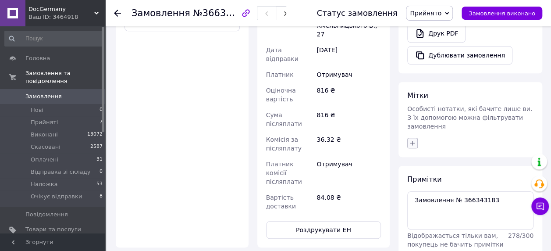
click at [411, 139] on icon "button" at bounding box center [412, 142] width 7 height 7
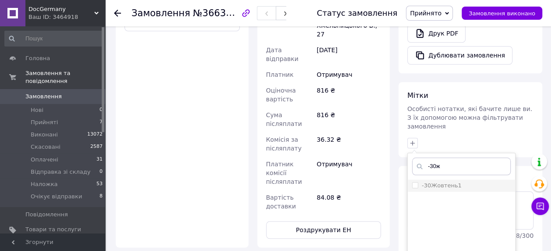
type input "-30ж"
click at [439, 182] on label "-30Жовтень1" at bounding box center [442, 185] width 40 height 7
checkbox input "true"
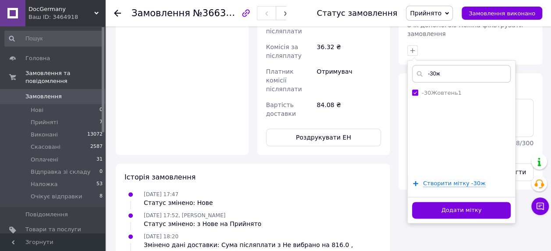
scroll to position [482, 0]
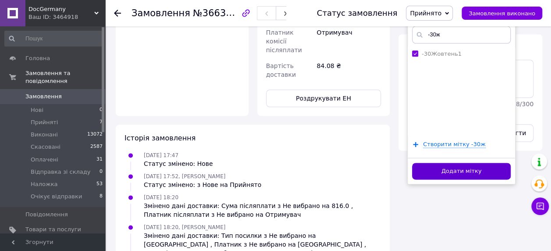
click at [437, 163] on button "Додати мітку" at bounding box center [461, 171] width 99 height 17
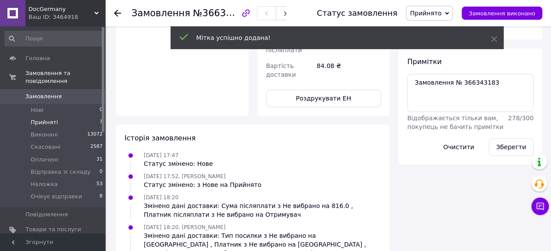
click at [42, 118] on span "Прийняті" at bounding box center [44, 122] width 27 height 8
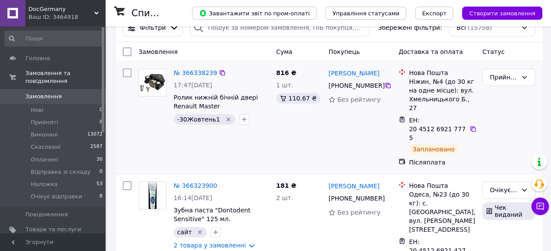
scroll to position [219, 0]
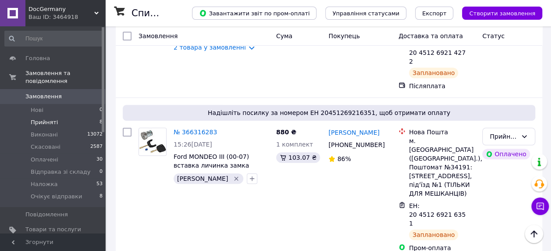
click at [46, 118] on span "Прийняті" at bounding box center [44, 122] width 27 height 8
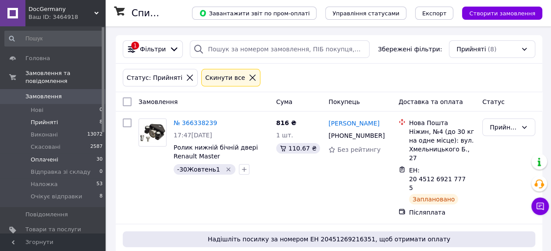
click at [54, 156] on span "Оплачені" at bounding box center [45, 160] width 28 height 8
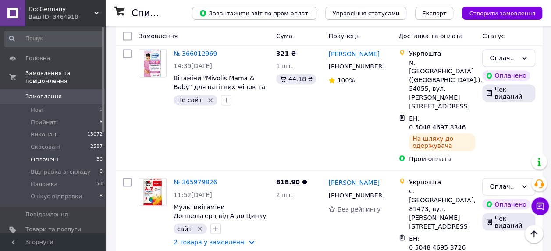
scroll to position [745, 0]
